Goal: Navigation & Orientation: Find specific page/section

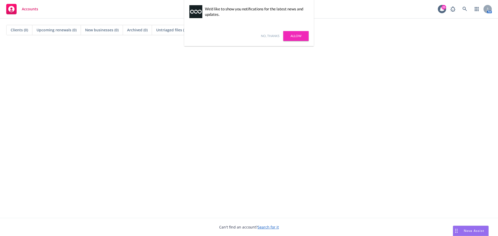
click at [296, 38] on link "Allow" at bounding box center [295, 36] width 25 height 10
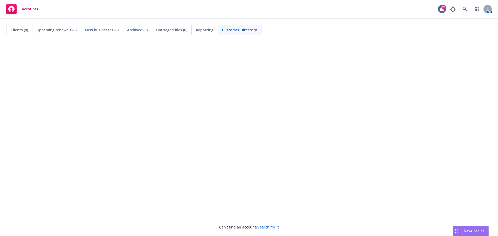
click at [0, 236] on com-1password-button at bounding box center [0, 236] width 0 height 0
click at [442, 9] on icon at bounding box center [442, 9] width 4 height 5
